Goal: Task Accomplishment & Management: Use online tool/utility

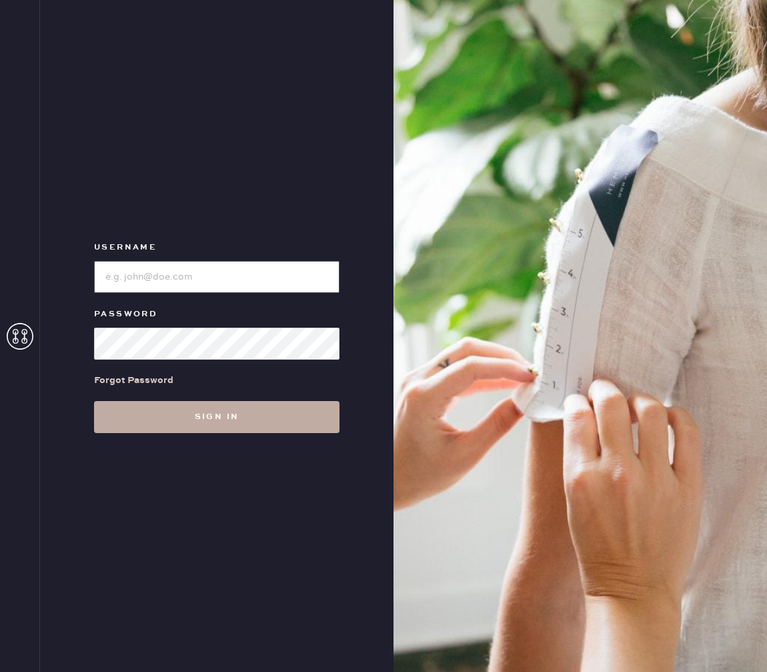
type input "reformationbethesdarow"
click at [255, 411] on button "Sign in" at bounding box center [216, 417] width 245 height 32
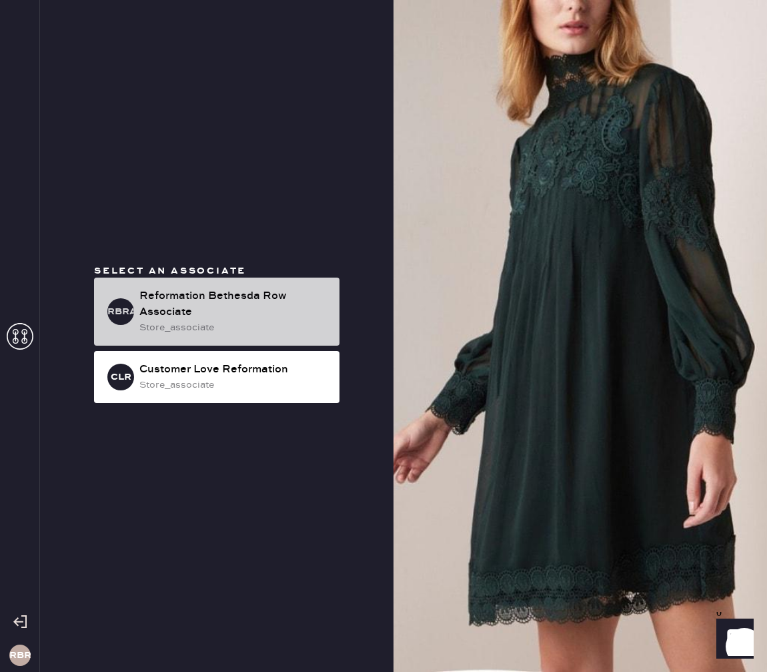
click at [236, 279] on div "RBRA Reformation Bethesda Row Associate store_associate" at bounding box center [216, 311] width 245 height 68
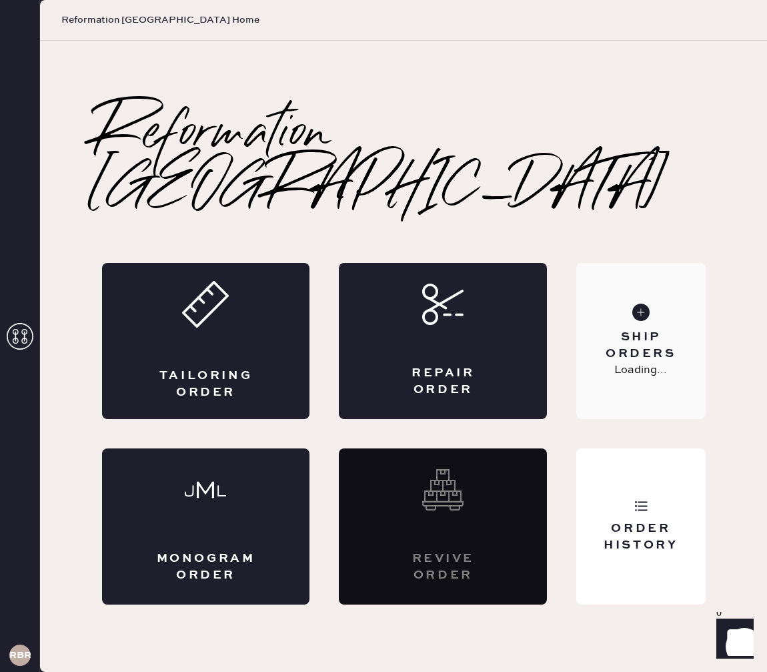
click at [650, 329] on div "Ship Orders" at bounding box center [640, 345] width 107 height 33
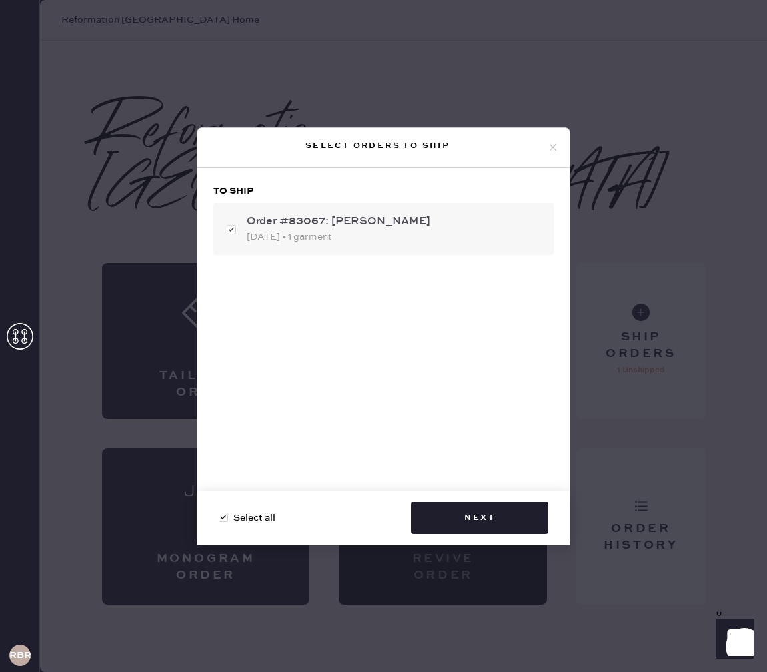
click at [371, 218] on div "Order #83067: [PERSON_NAME]" at bounding box center [395, 221] width 296 height 16
checkbox input "false"
click at [388, 236] on div "[DATE] • 1 garment" at bounding box center [395, 236] width 296 height 15
checkbox input "true"
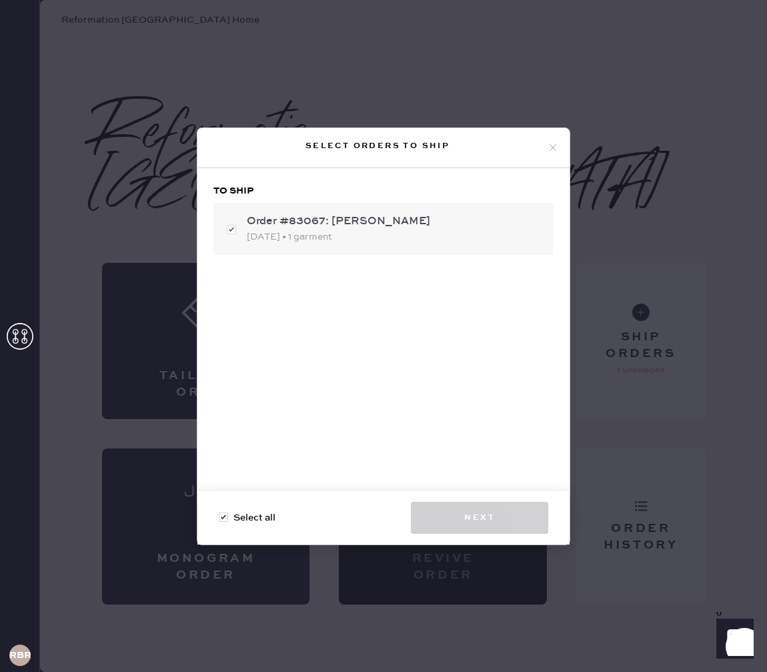
checkbox input "true"
click at [515, 504] on button "Next" at bounding box center [479, 517] width 137 height 32
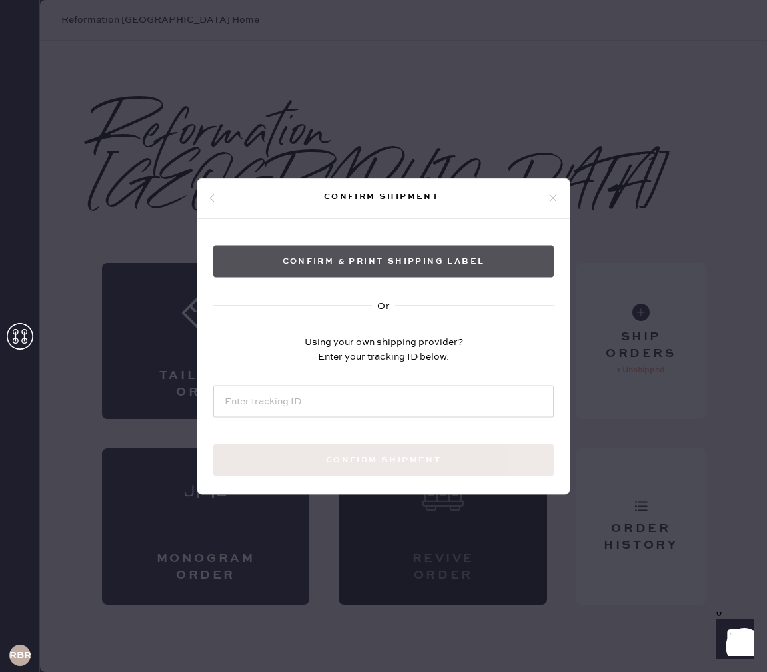
click at [430, 262] on button "Confirm & Print shipping label" at bounding box center [383, 261] width 340 height 32
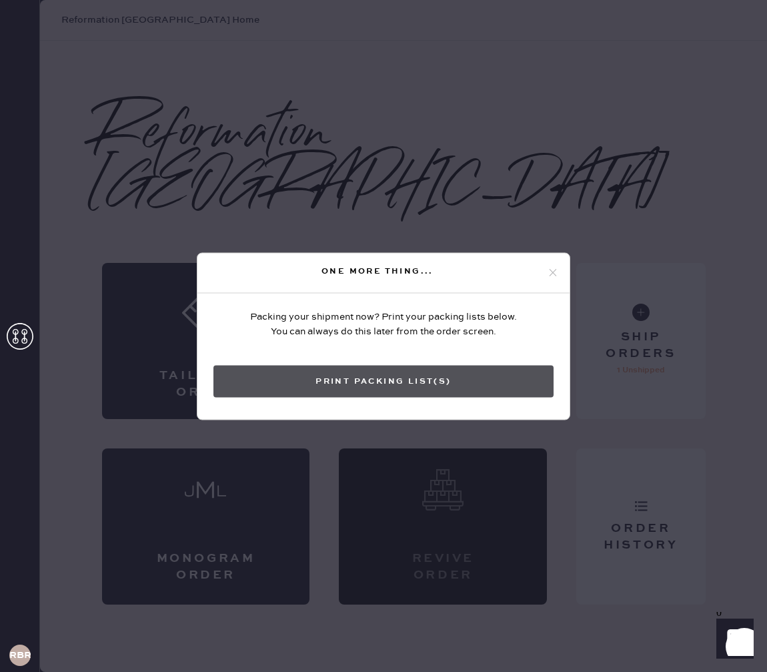
click at [400, 394] on button "Print Packing List(s)" at bounding box center [383, 381] width 340 height 32
